Goal: Task Accomplishment & Management: Complete application form

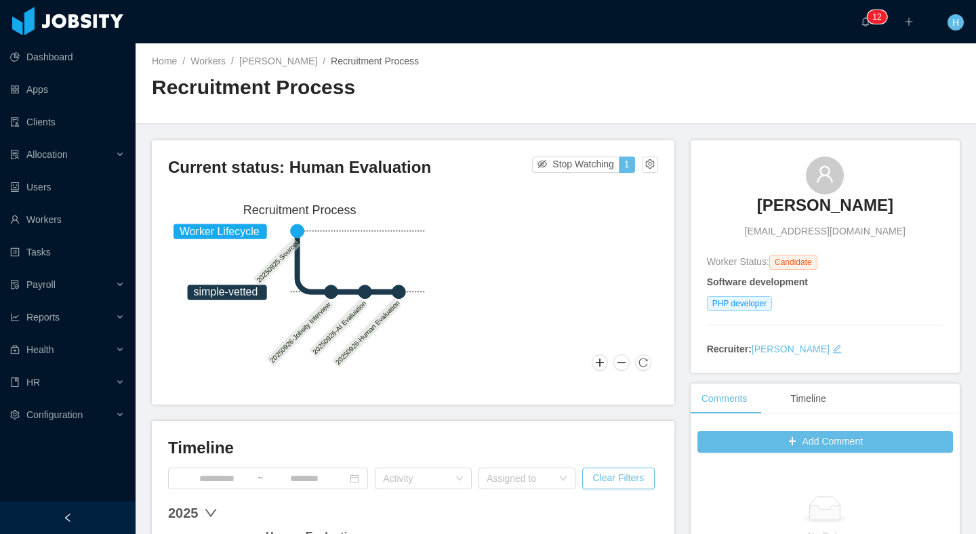
click at [632, 173] on div "Current status: Human Evaluation Stop Watching 1" at bounding box center [413, 172] width 490 height 30
click at [642, 165] on button "button" at bounding box center [650, 165] width 16 height 16
click at [621, 190] on div "Reset process" at bounding box center [609, 186] width 77 height 22
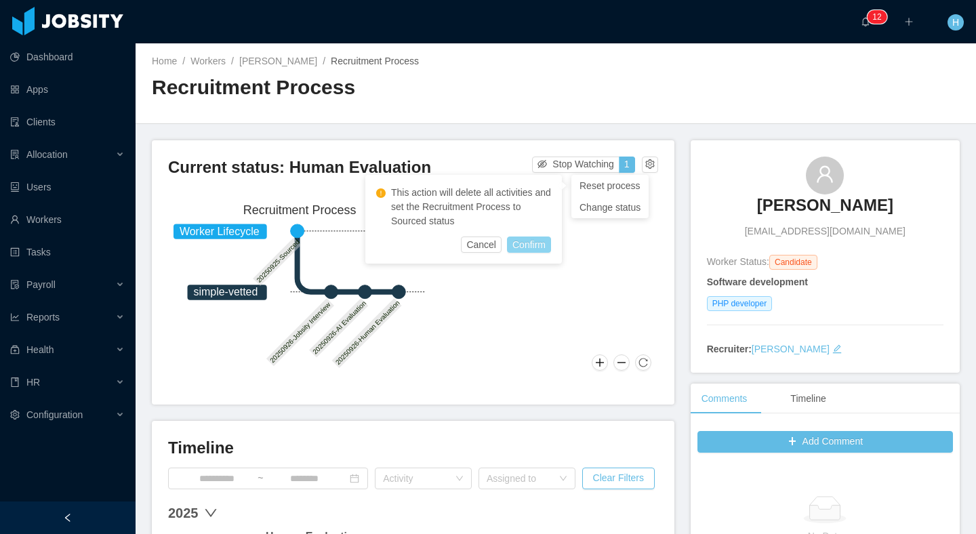
click at [539, 241] on button "Confirm" at bounding box center [529, 245] width 44 height 16
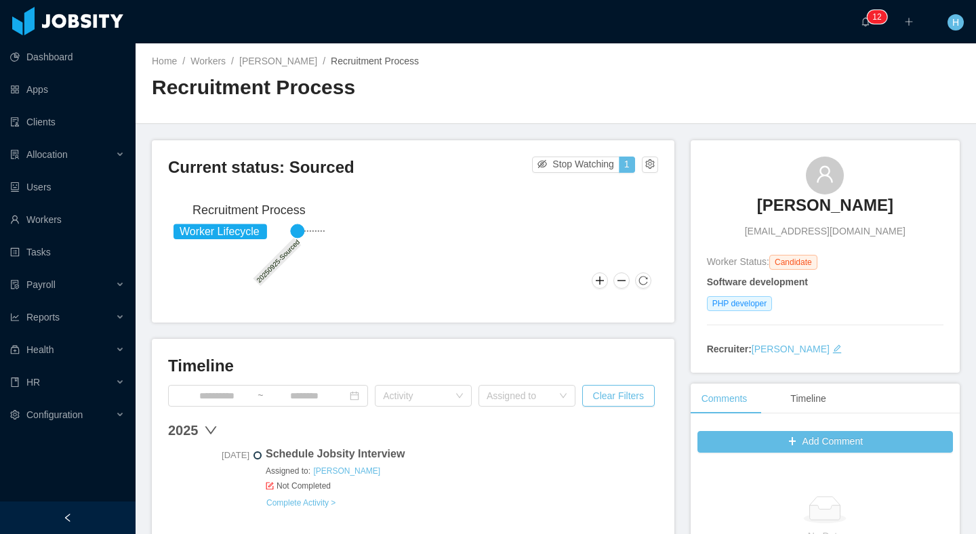
scroll to position [101, 0]
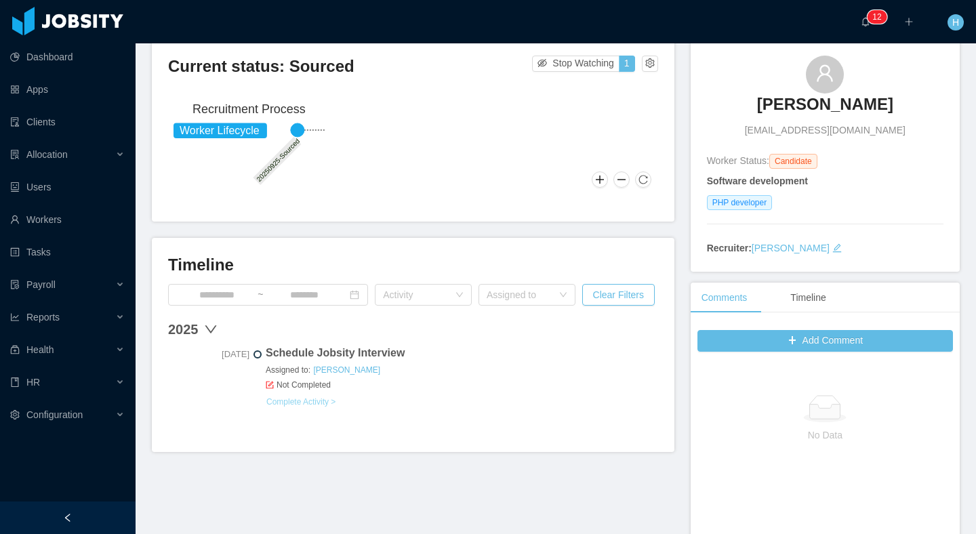
click at [312, 401] on link "Complete Activity >" at bounding box center [301, 401] width 70 height 11
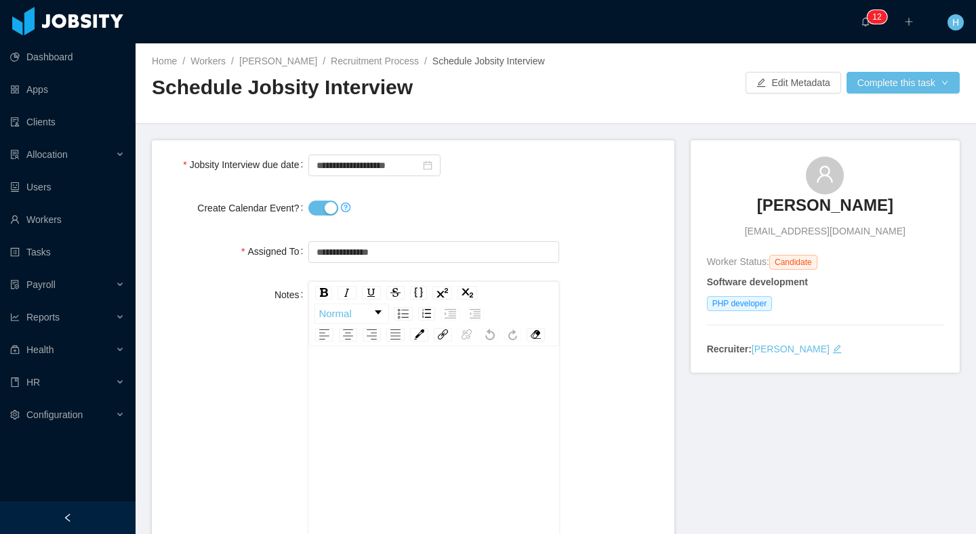
click at [327, 222] on div at bounding box center [433, 207] width 250 height 27
click at [326, 215] on button "Create Calendar Event?" at bounding box center [323, 208] width 30 height 15
click at [902, 84] on button "Complete this task" at bounding box center [902, 83] width 113 height 22
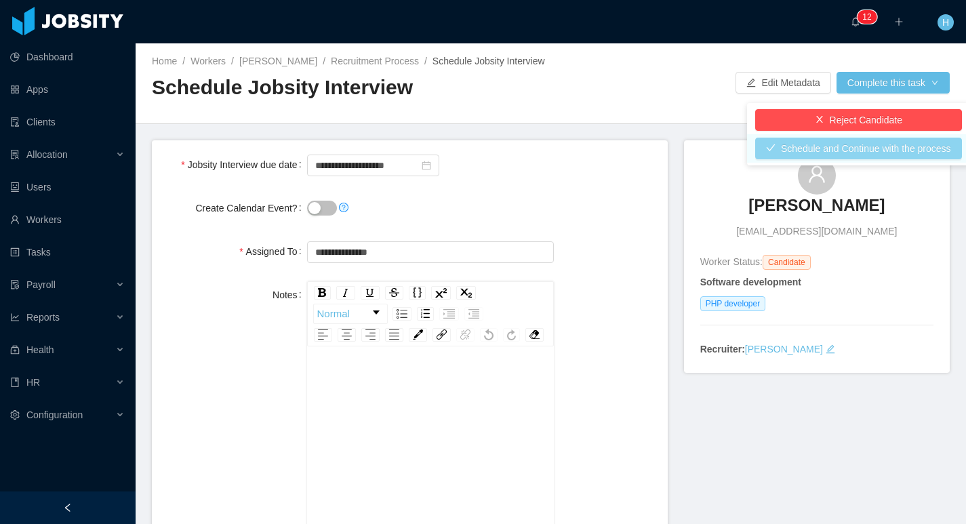
click at [815, 150] on button "Schedule and Continue with the process" at bounding box center [858, 149] width 207 height 22
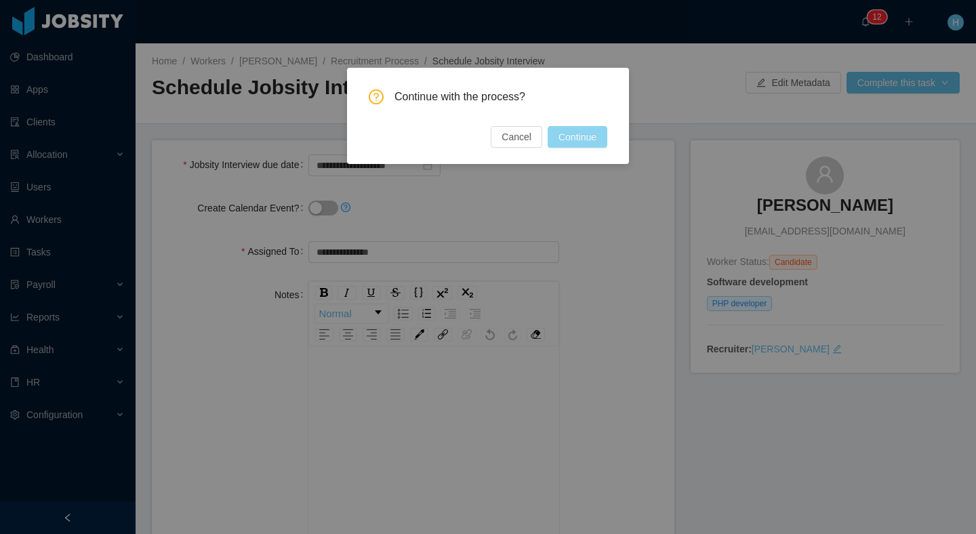
click at [600, 145] on button "Continue" at bounding box center [578, 137] width 60 height 22
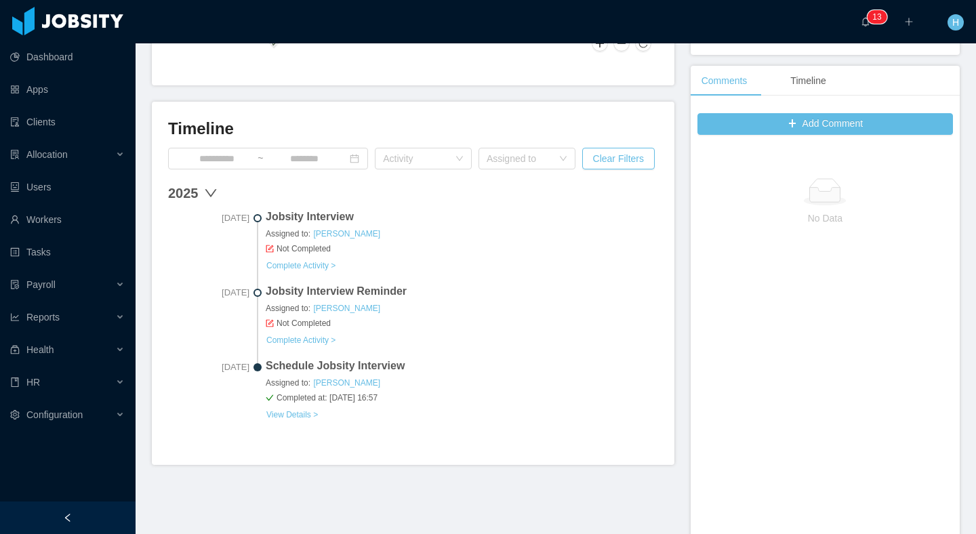
scroll to position [360, 0]
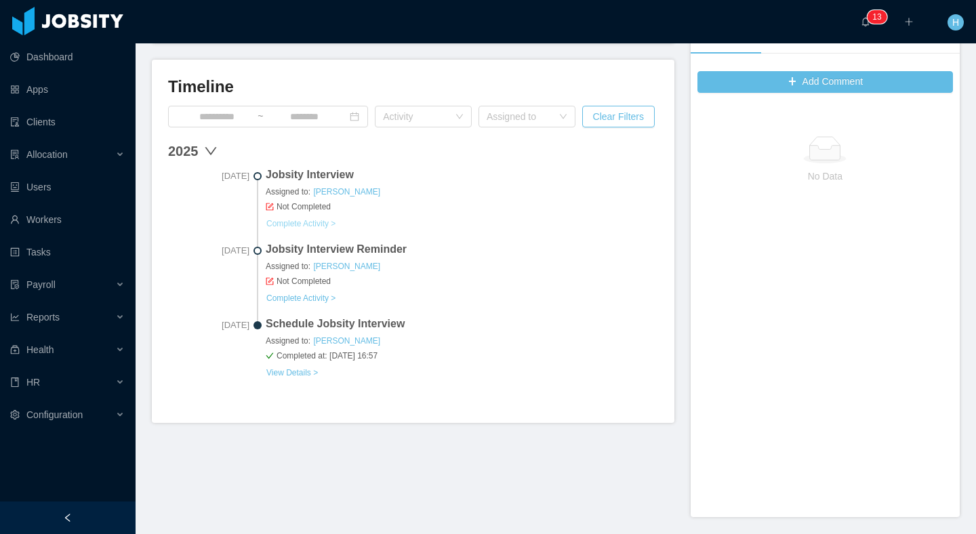
click at [300, 220] on link "Complete Activity >" at bounding box center [301, 223] width 70 height 11
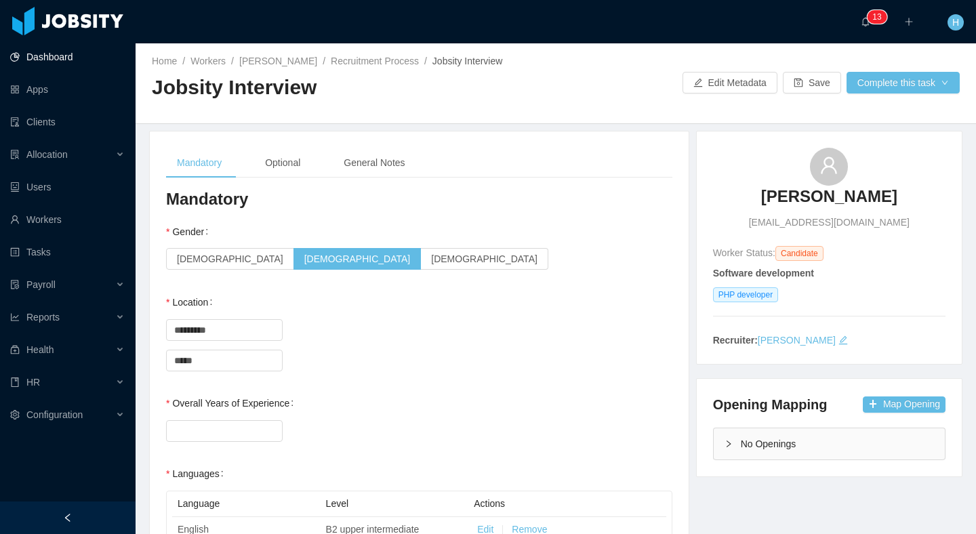
scroll to position [128, 0]
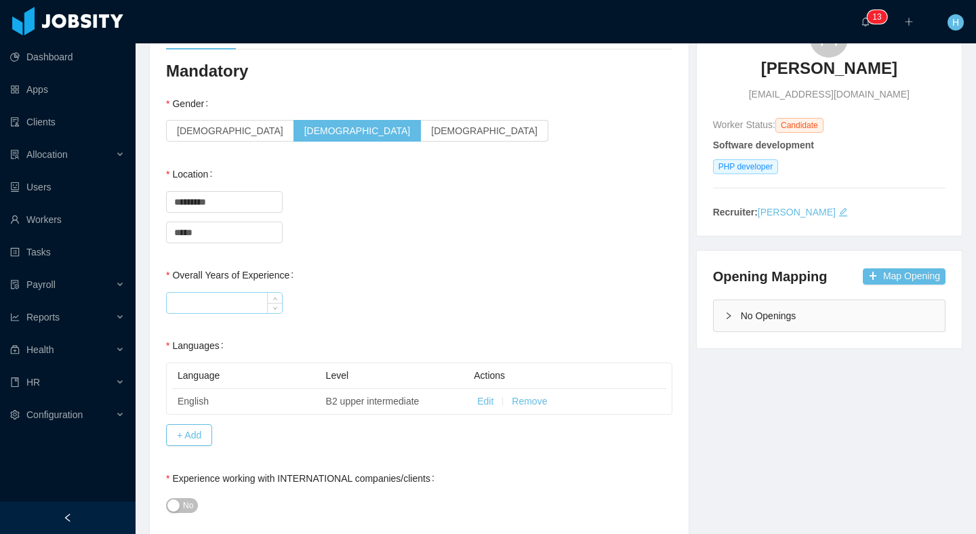
click at [222, 296] on input "Overall Years of Experience" at bounding box center [224, 303] width 115 height 20
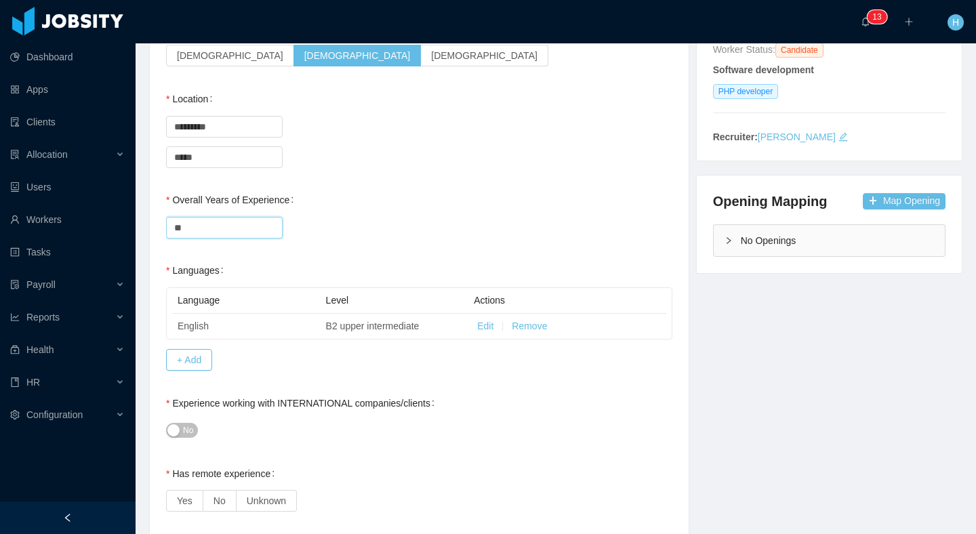
scroll to position [361, 0]
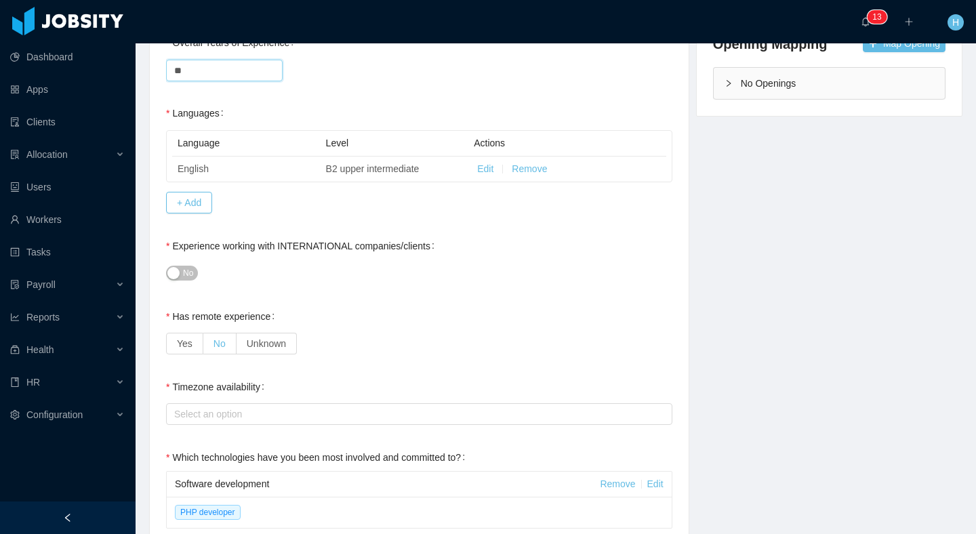
type input "**"
click at [223, 340] on span "No" at bounding box center [219, 343] width 12 height 11
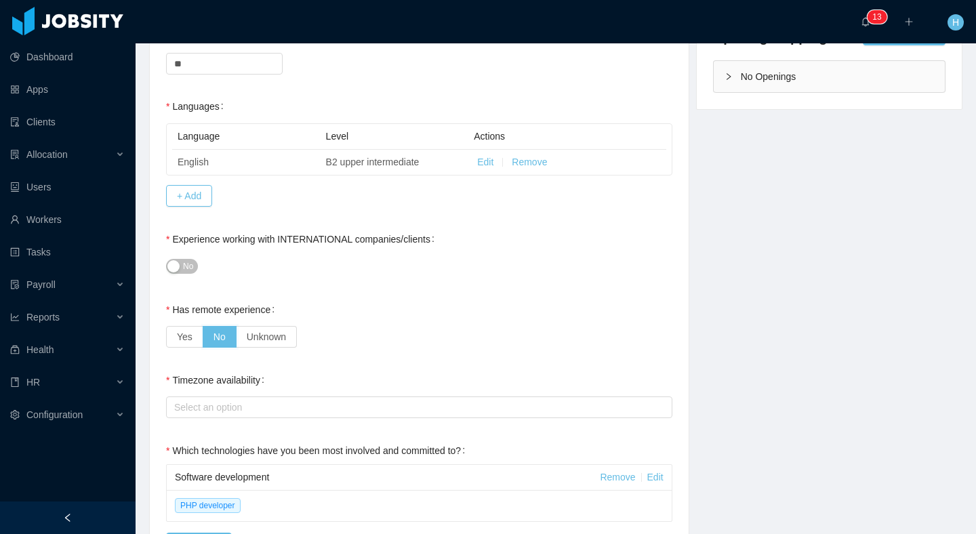
scroll to position [443, 0]
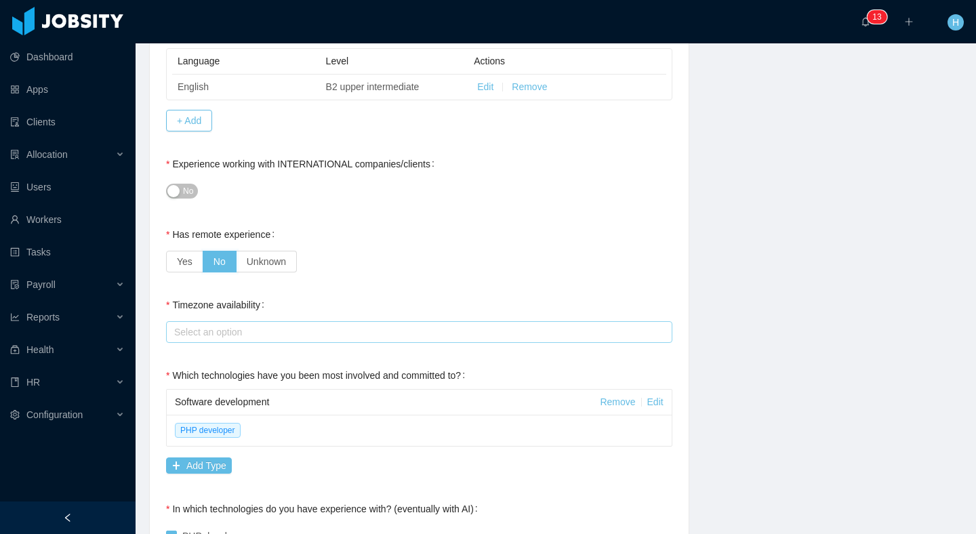
click at [252, 338] on div "Select an option" at bounding box center [416, 332] width 484 height 14
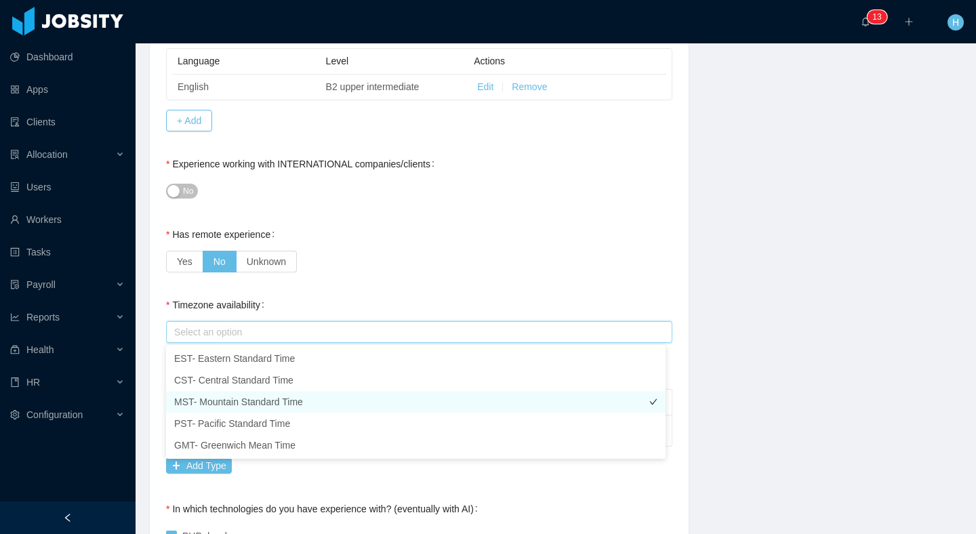
click at [250, 399] on li "MST- Mountain Standard Time" at bounding box center [415, 402] width 499 height 22
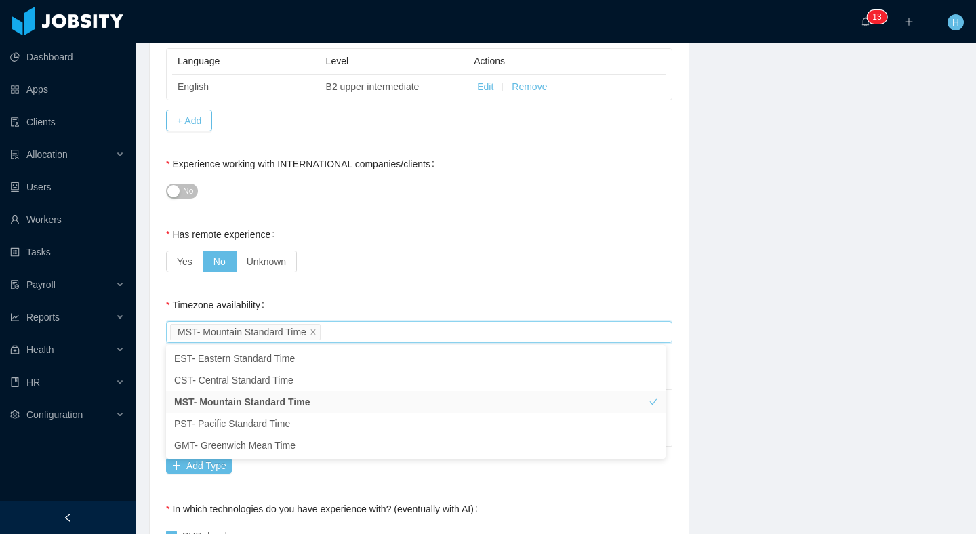
click at [432, 282] on div "**********" at bounding box center [419, 529] width 506 height 1566
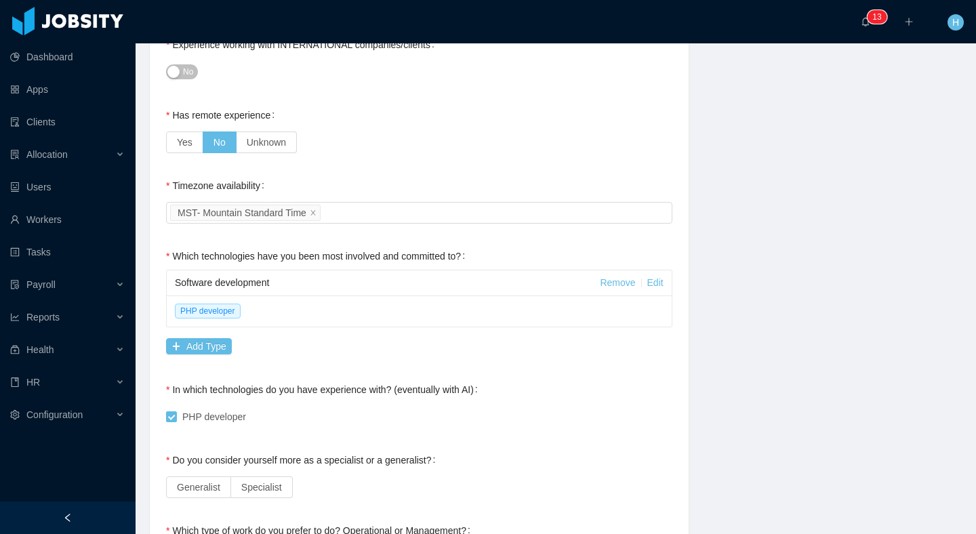
scroll to position [617, 0]
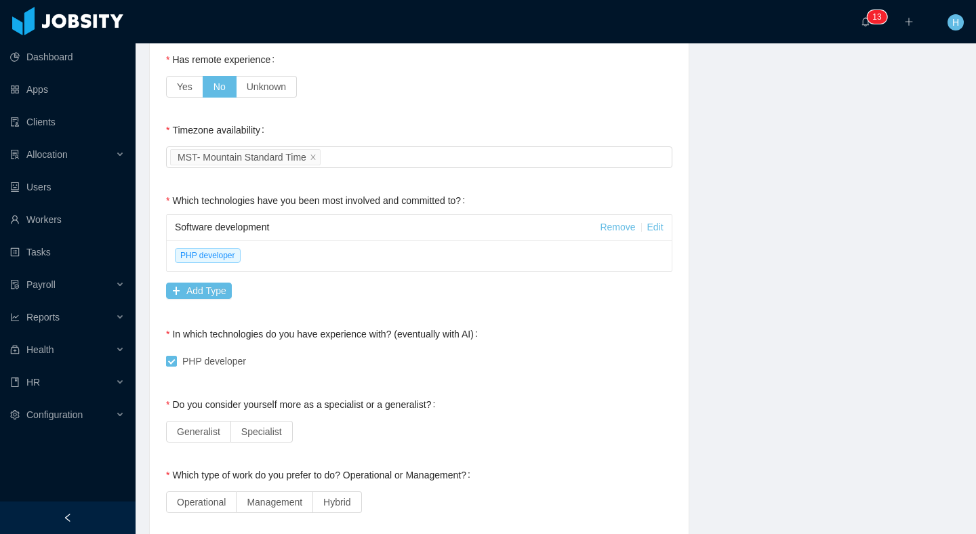
drag, startPoint x: 253, startPoint y: 428, endPoint x: 301, endPoint y: 418, distance: 48.4
click at [253, 428] on span "Specialist" at bounding box center [261, 431] width 41 height 11
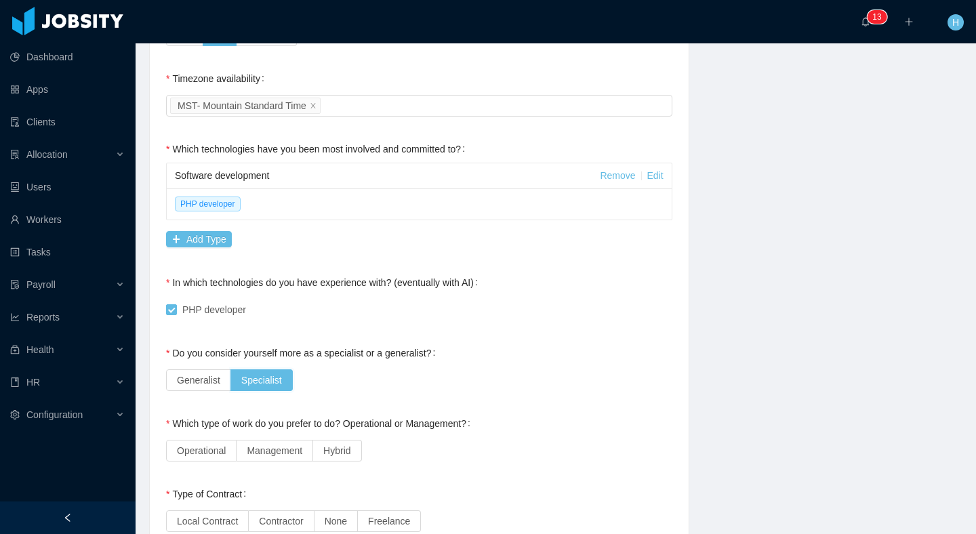
scroll to position [705, 0]
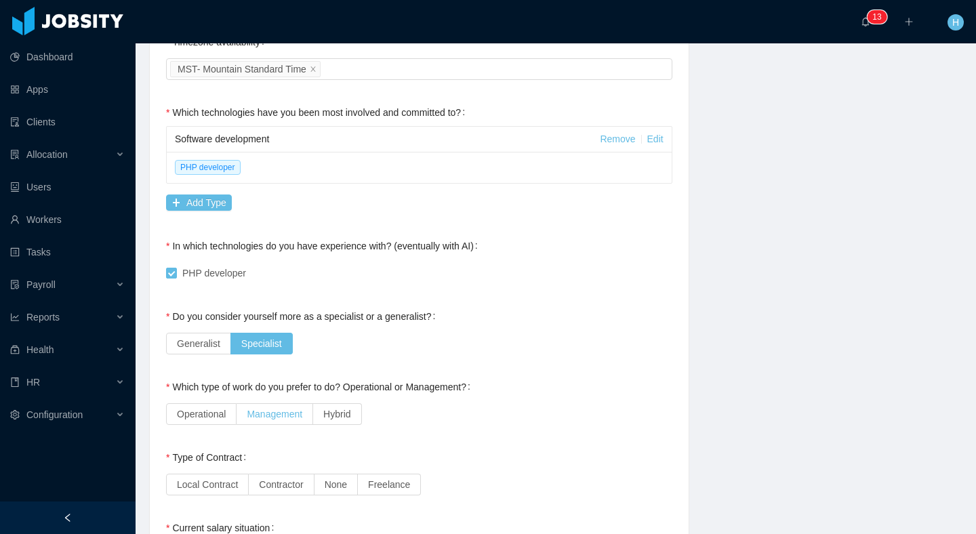
click at [279, 413] on span "Management" at bounding box center [275, 414] width 56 height 11
click at [308, 476] on label "Contractor" at bounding box center [281, 485] width 65 height 22
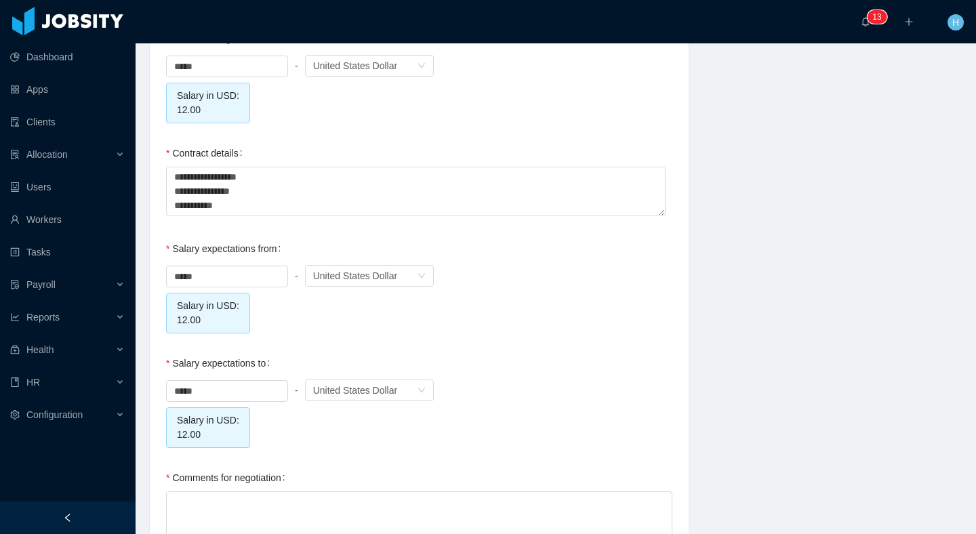
scroll to position [1284, 0]
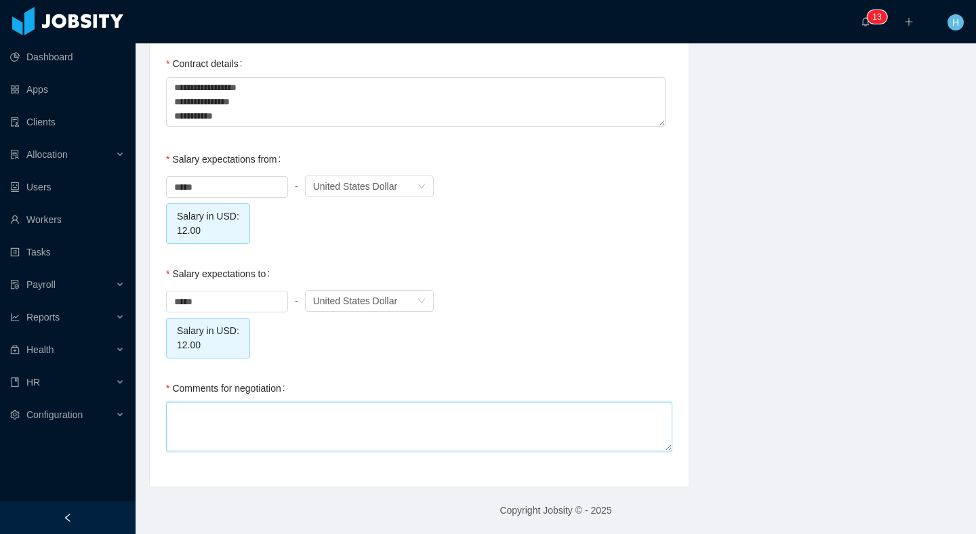
click at [272, 407] on textarea "Comments for negotiation" at bounding box center [419, 426] width 506 height 49
type textarea "*"
type textarea "***"
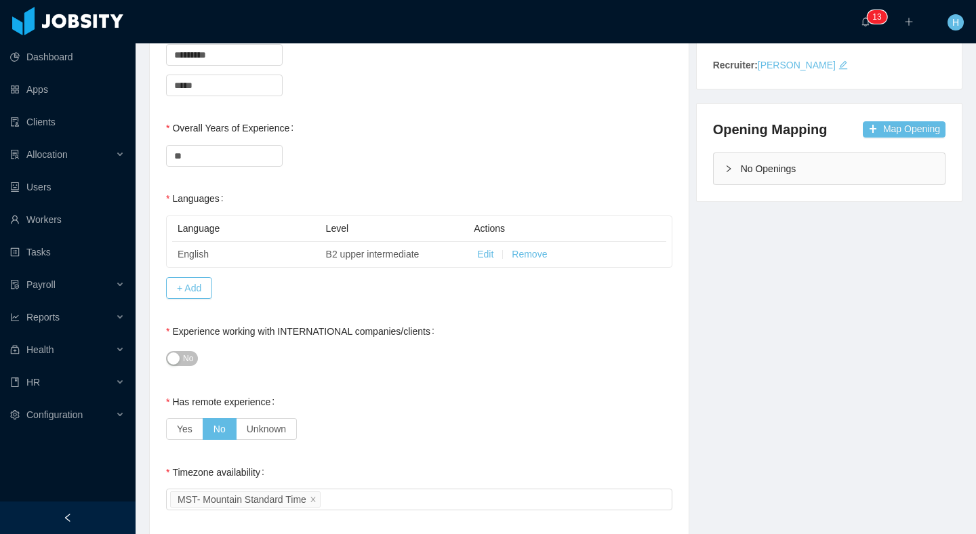
scroll to position [0, 0]
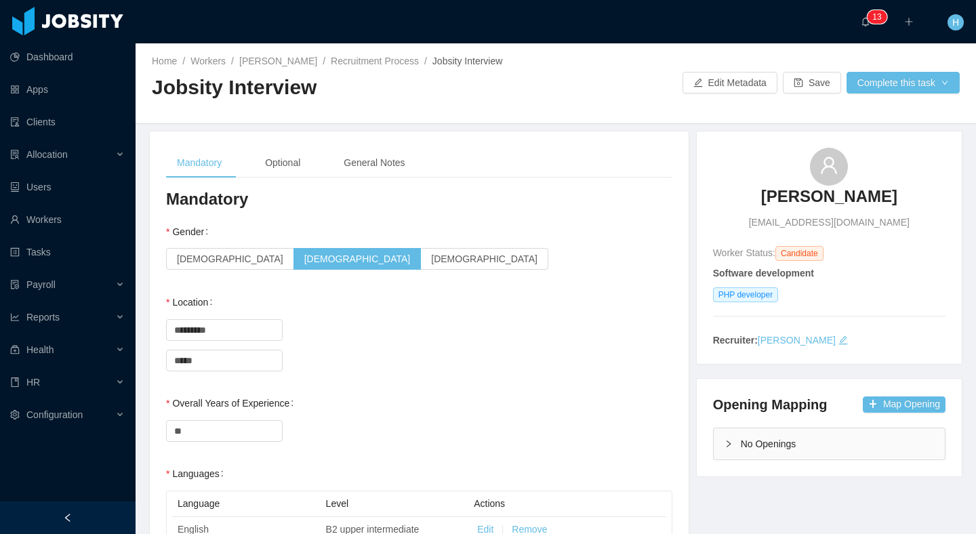
type textarea "***"
click at [438, 171] on div "Mandatory Optional General Notes" at bounding box center [419, 163] width 506 height 30
click at [388, 168] on div "General Notes" at bounding box center [374, 163] width 83 height 30
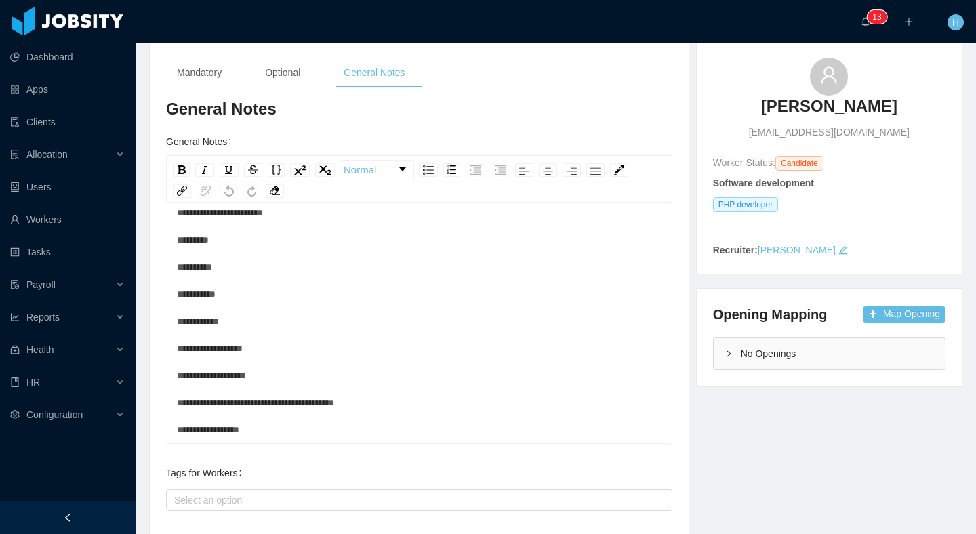
scroll to position [245, 0]
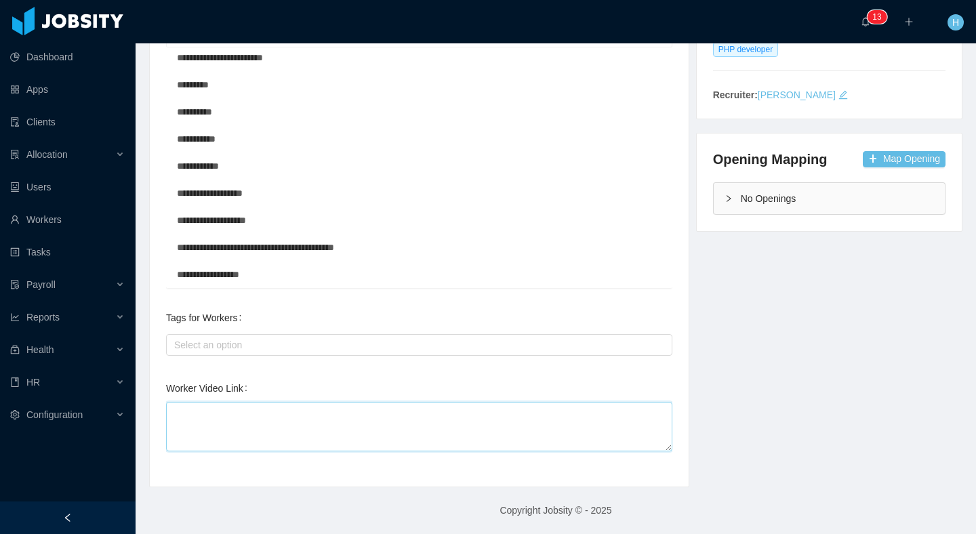
click at [365, 431] on textarea "Worker Video Link" at bounding box center [419, 426] width 506 height 49
click at [247, 434] on textarea "Worker Video Link" at bounding box center [419, 426] width 506 height 49
paste textarea "**********"
type textarea "**********"
click at [741, 419] on div "**********" at bounding box center [555, 186] width 847 height 602
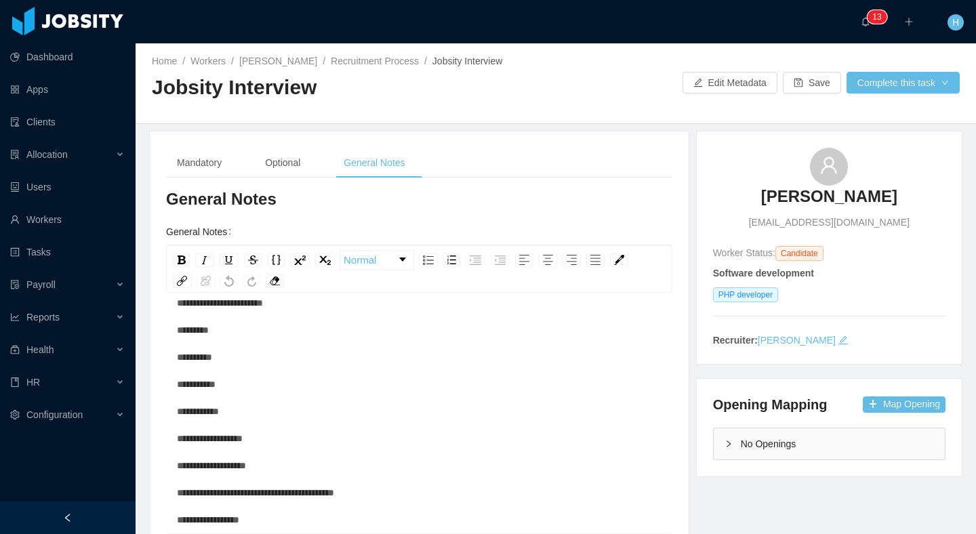
scroll to position [1, 0]
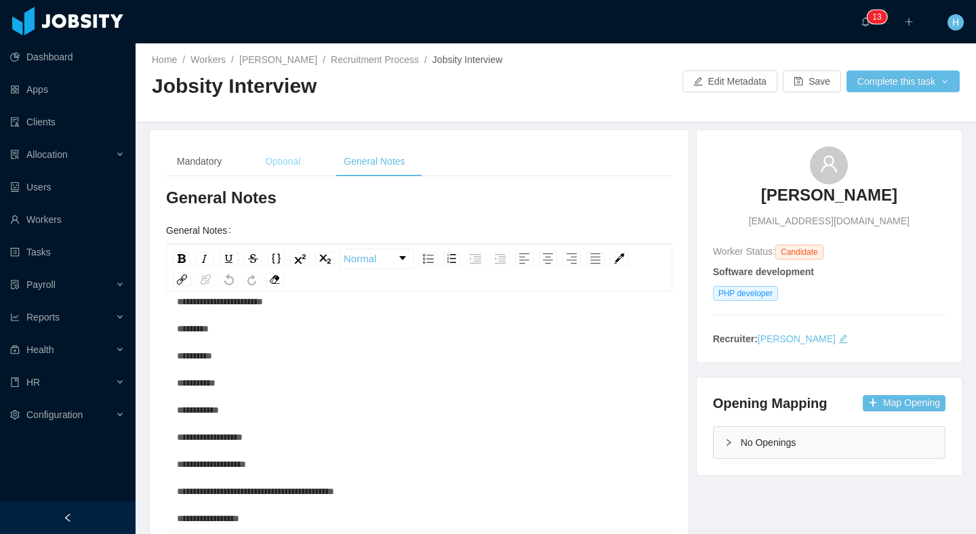
drag, startPoint x: 276, startPoint y: 160, endPoint x: 265, endPoint y: 161, distance: 10.9
click at [276, 160] on div "Optional" at bounding box center [282, 161] width 57 height 30
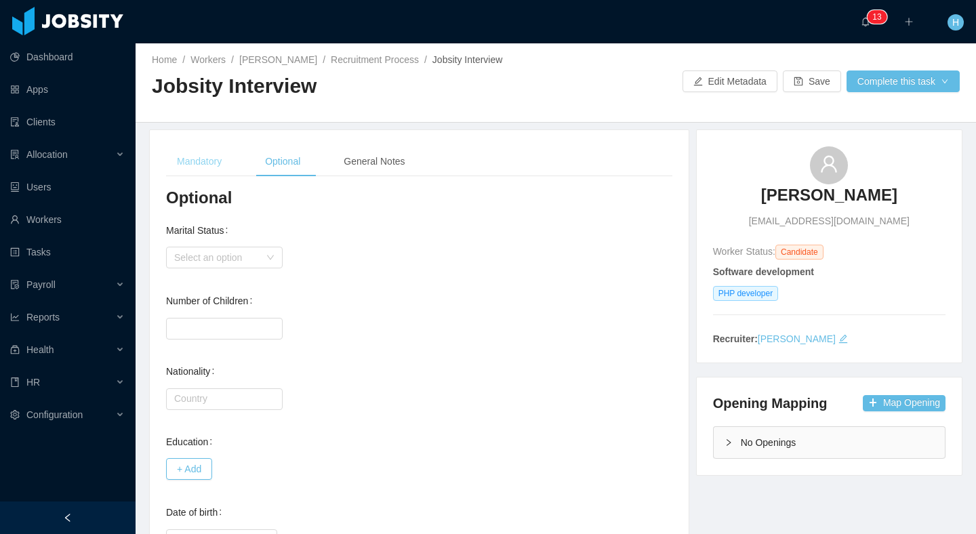
click at [188, 161] on div "Mandatory" at bounding box center [199, 161] width 66 height 30
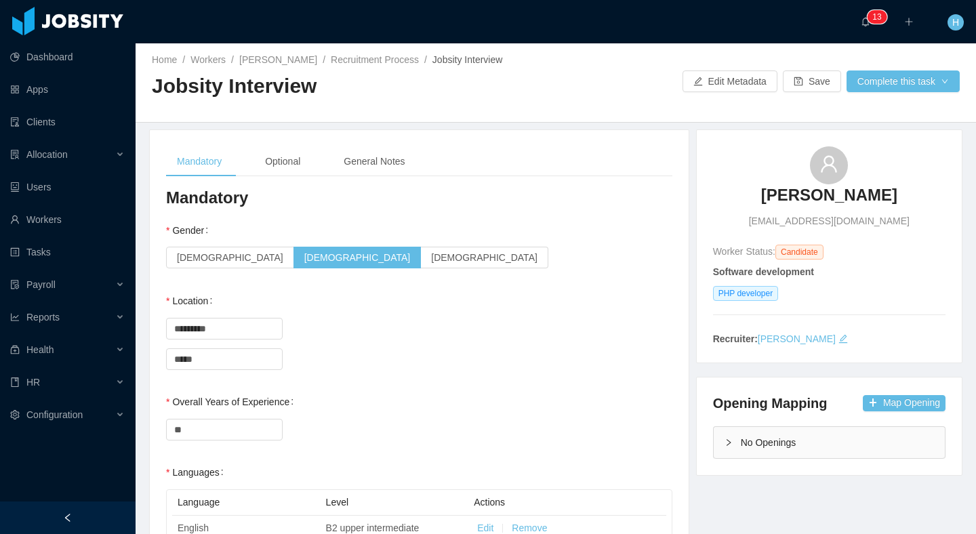
click at [895, 68] on div "Home / Workers / [PERSON_NAME] / Recruitment Process / Jobsity Interview / Jobs…" at bounding box center [556, 82] width 840 height 81
click at [886, 74] on button "Complete this task" at bounding box center [902, 81] width 113 height 22
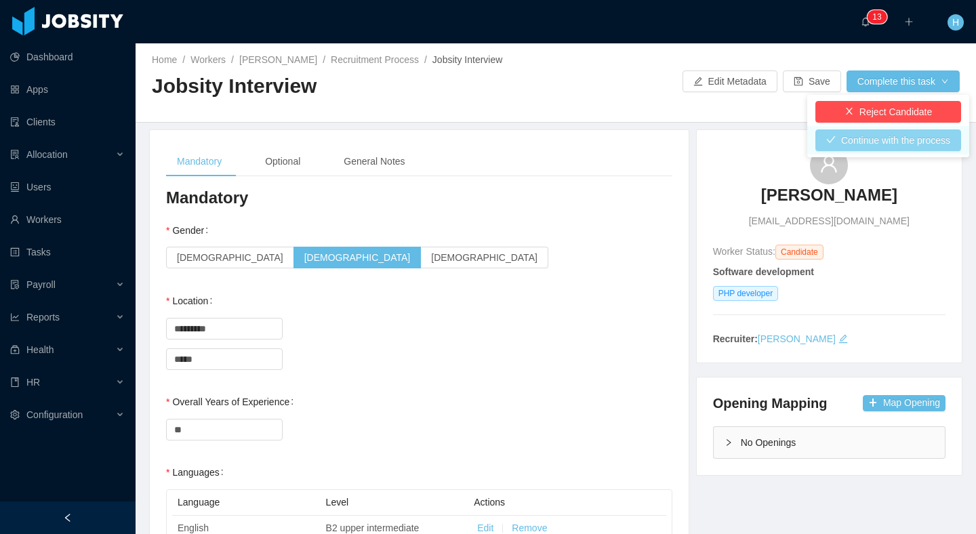
click at [849, 143] on button "Continue with the process" at bounding box center [888, 140] width 146 height 22
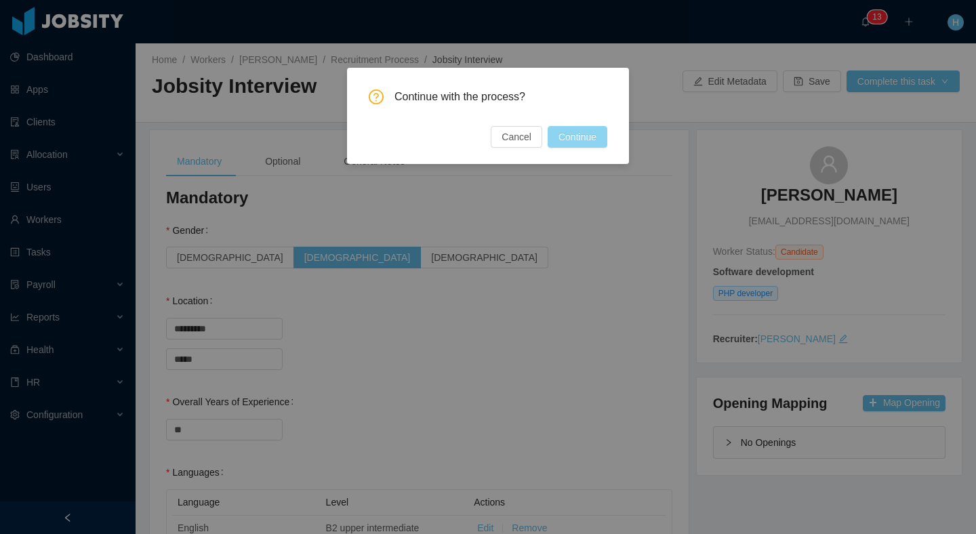
click at [558, 135] on button "Continue" at bounding box center [578, 137] width 60 height 22
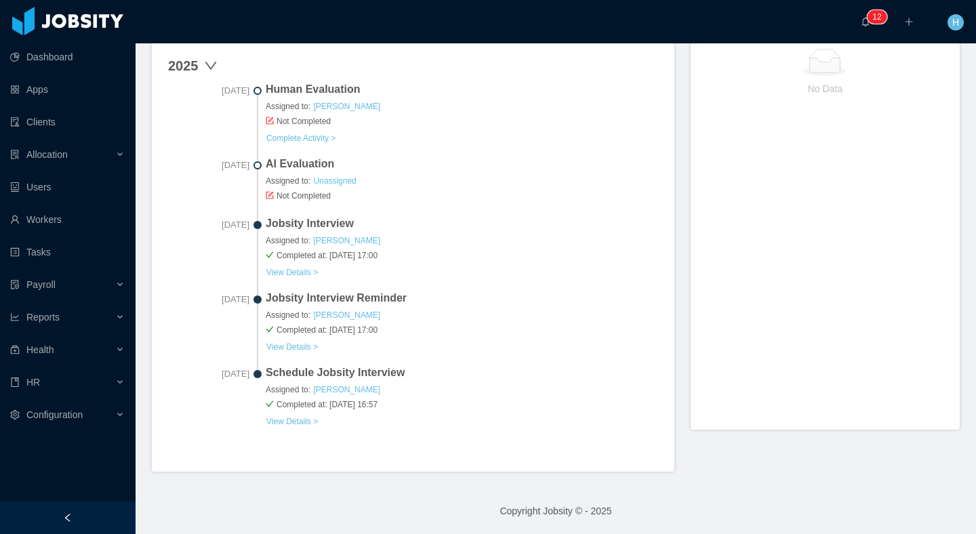
scroll to position [339, 0]
